Goal: Task Accomplishment & Management: Manage account settings

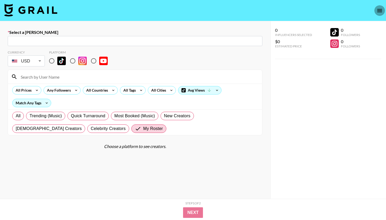
click at [381, 9] on icon "open drawer" at bounding box center [379, 10] width 5 height 3
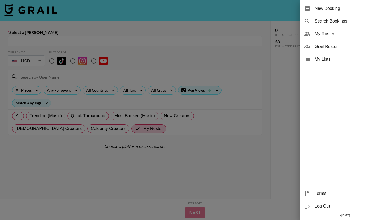
click at [338, 34] on span "My Roster" at bounding box center [350, 34] width 71 height 6
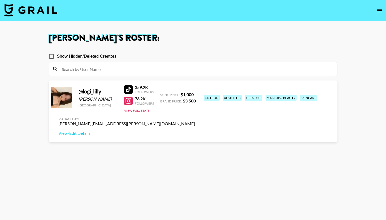
click at [297, 131] on section "Show Hidden/Deleted Creators @ logi_lilly [PERSON_NAME] Sit [GEOGRAPHIC_DATA] 3…" at bounding box center [193, 136] width 289 height 178
click at [195, 131] on link "View/Edit Details" at bounding box center [126, 133] width 137 height 5
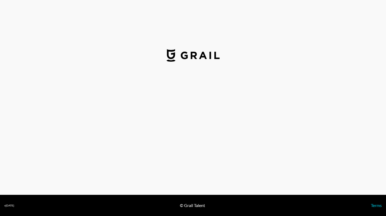
select select "USD"
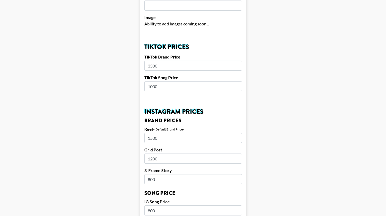
scroll to position [162, 0]
